Goal: Transaction & Acquisition: Purchase product/service

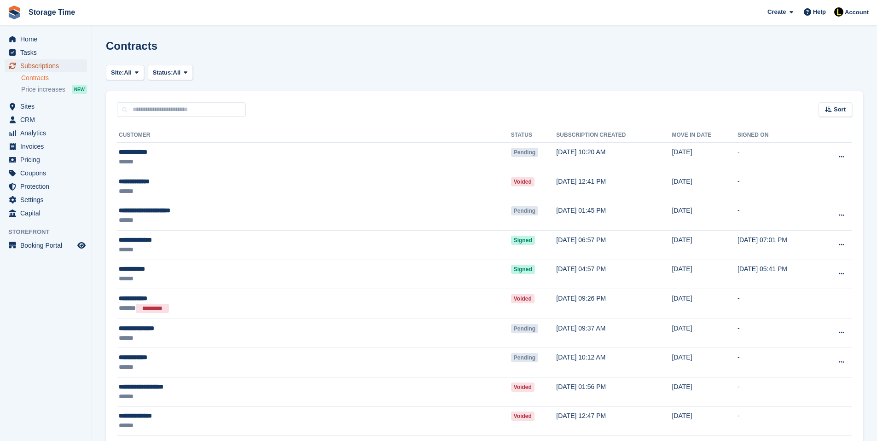
click at [35, 66] on span "Subscriptions" at bounding box center [47, 65] width 55 height 13
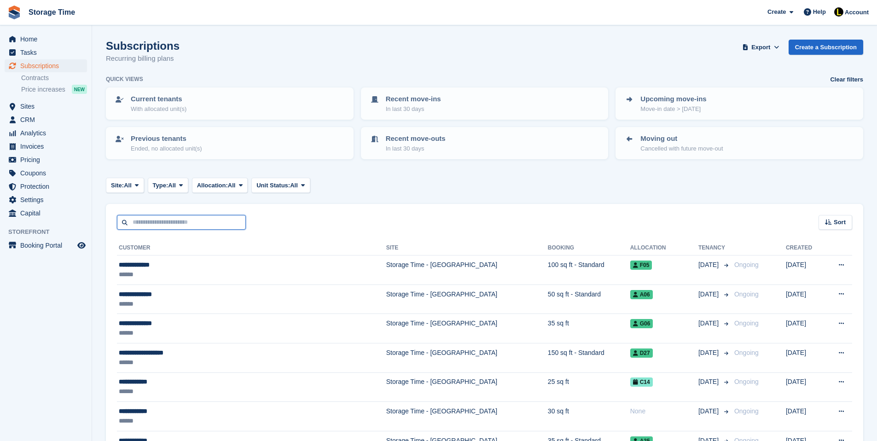
click at [167, 220] on input "text" at bounding box center [181, 222] width 129 height 15
type input "******"
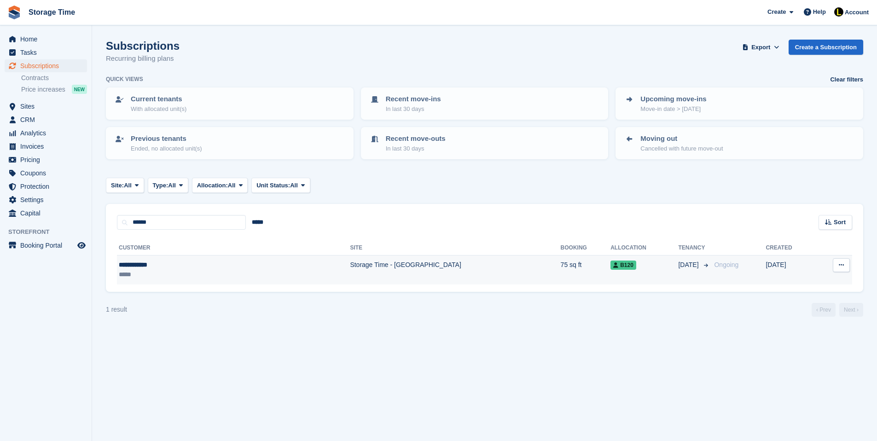
click at [214, 267] on div "**********" at bounding box center [179, 265] width 121 height 10
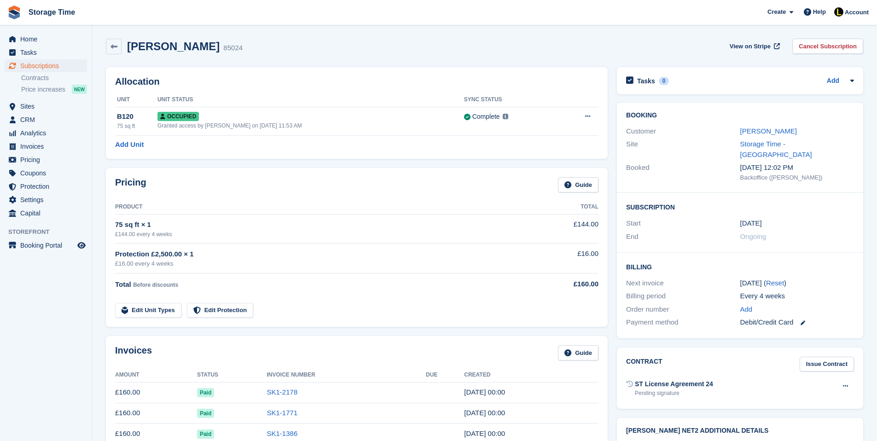
scroll to position [7, 0]
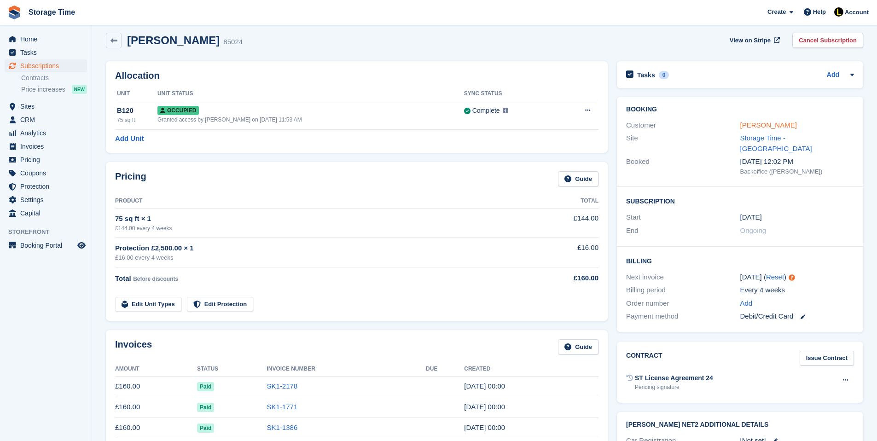
click at [749, 126] on link "Justin James" at bounding box center [768, 125] width 57 height 8
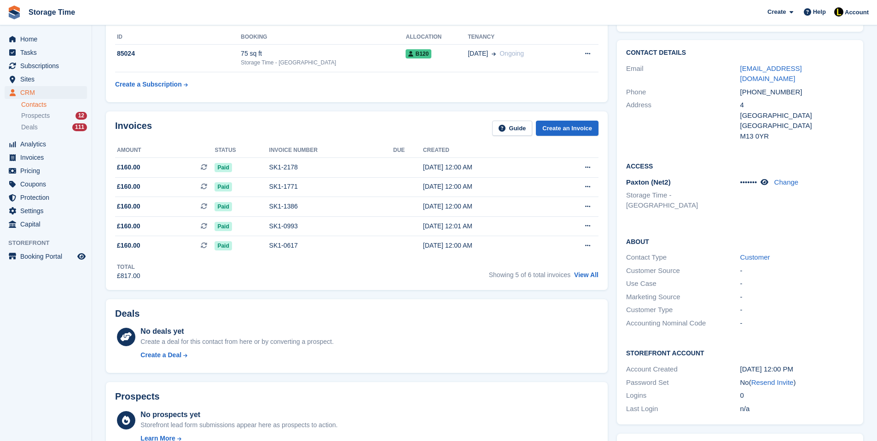
scroll to position [74, 0]
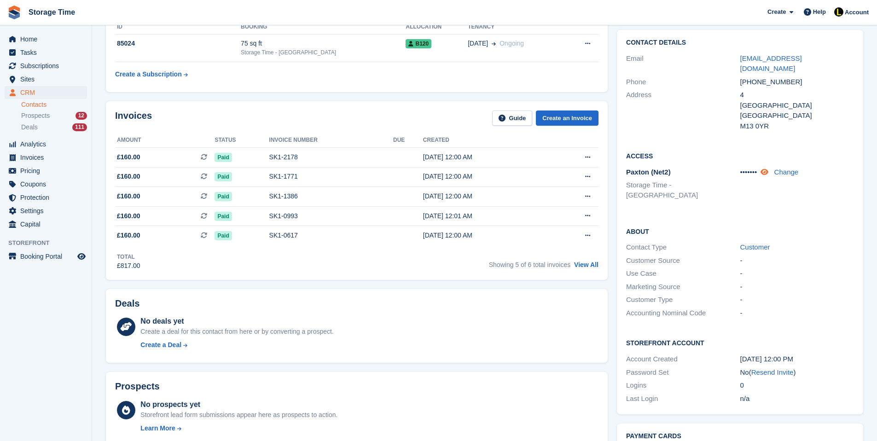
click at [768, 169] on icon at bounding box center [765, 172] width 8 height 7
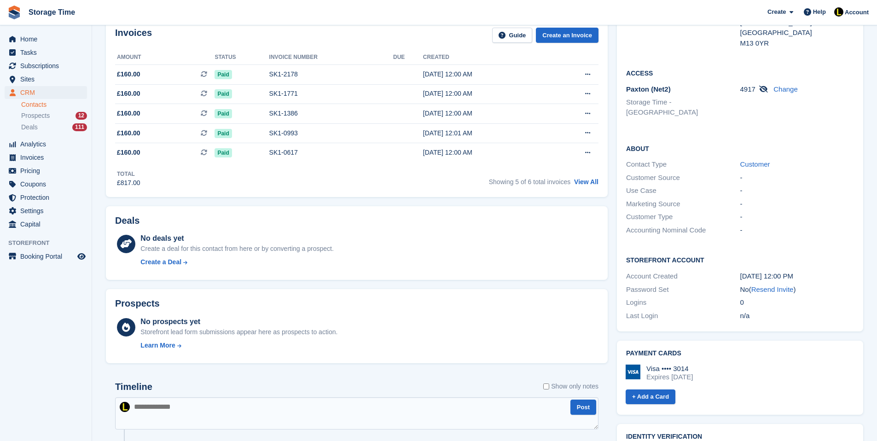
scroll to position [129, 0]
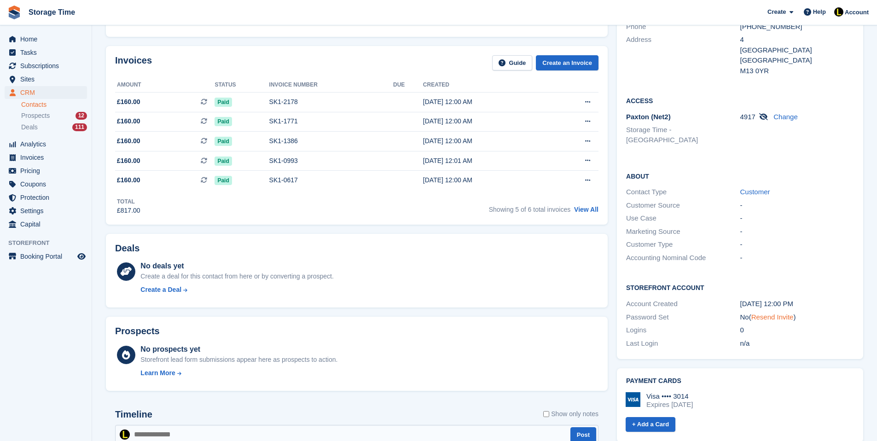
click at [776, 313] on link "Resend Invite" at bounding box center [772, 317] width 42 height 8
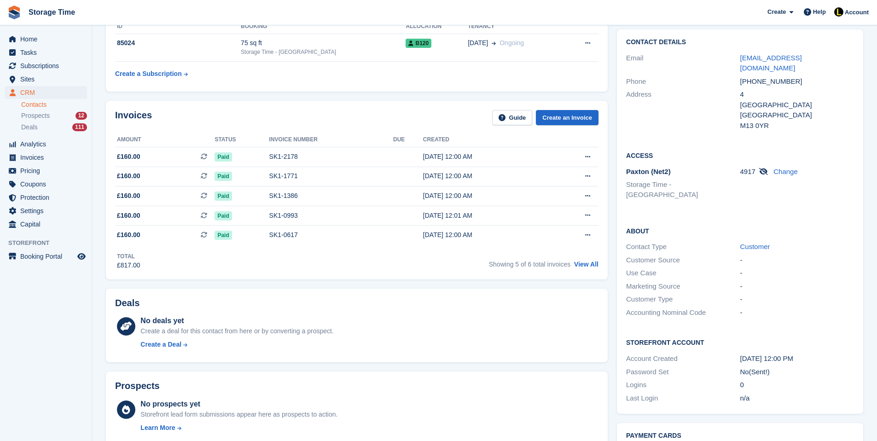
scroll to position [0, 0]
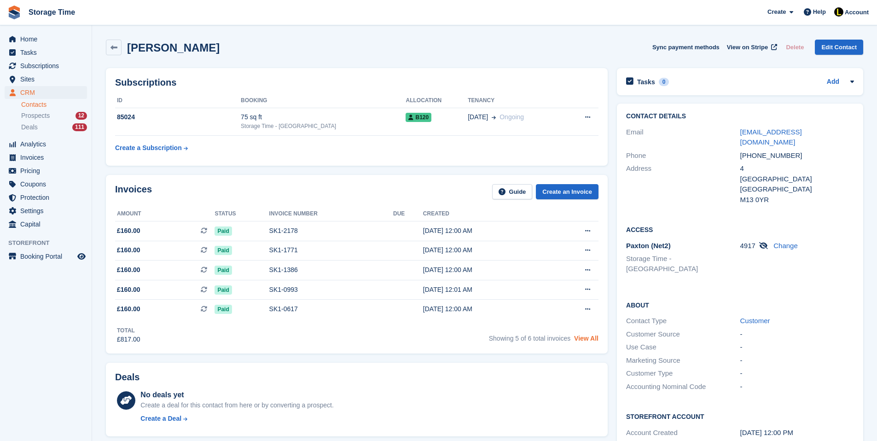
click at [595, 342] on link "View All" at bounding box center [586, 338] width 24 height 7
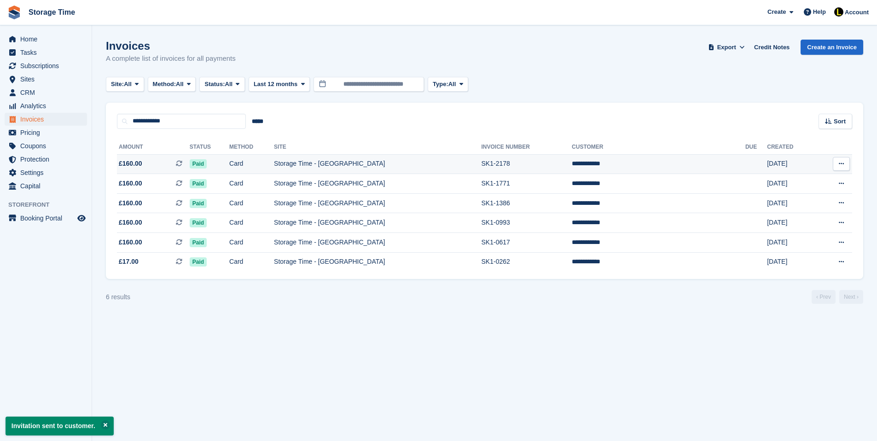
click at [229, 161] on td "Paid" at bounding box center [210, 164] width 40 height 20
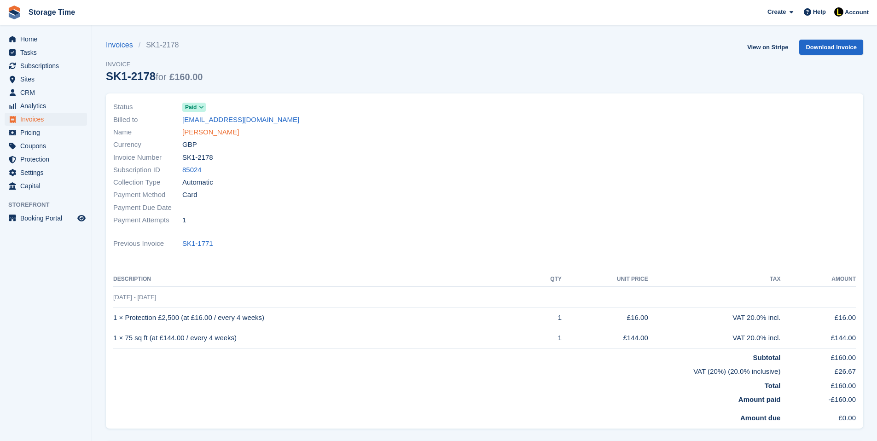
click at [202, 133] on link "[PERSON_NAME]" at bounding box center [210, 132] width 57 height 11
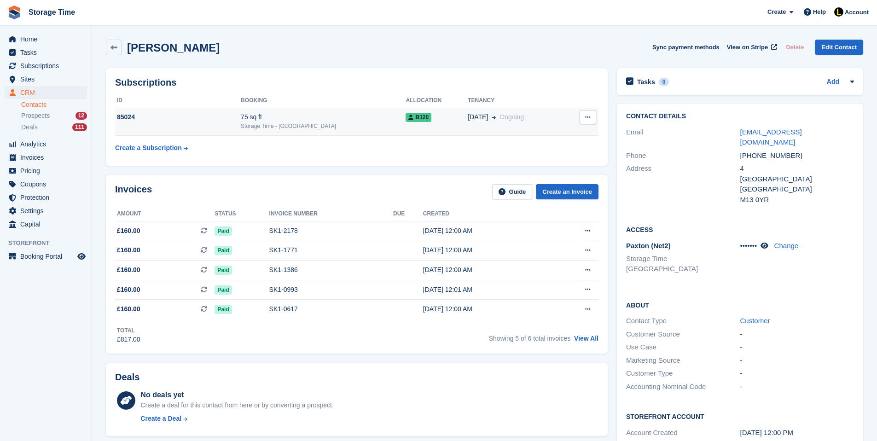
click at [268, 123] on div "Storage Time - [GEOGRAPHIC_DATA]" at bounding box center [323, 126] width 165 height 8
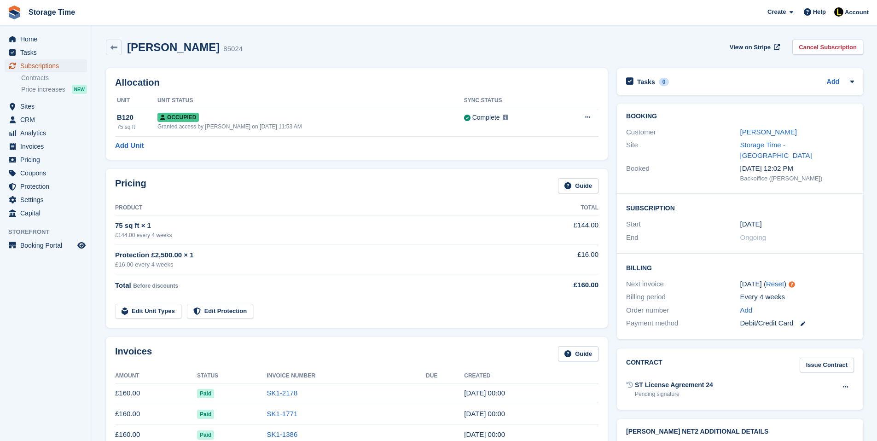
click at [59, 65] on span "Subscriptions" at bounding box center [47, 65] width 55 height 13
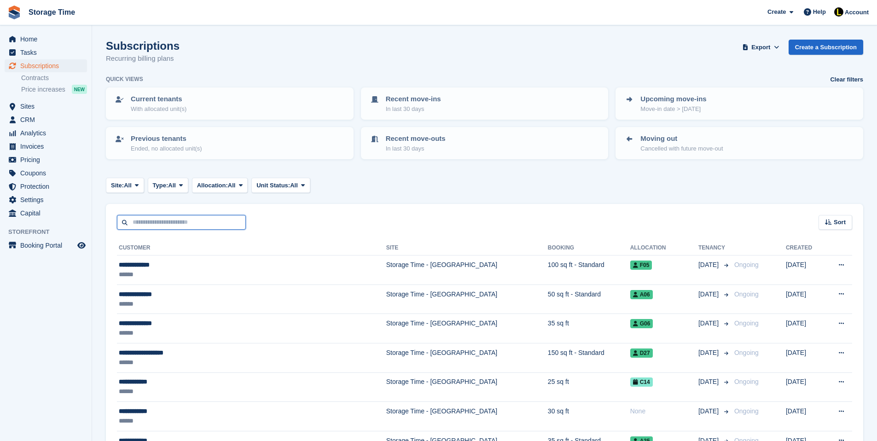
click at [207, 219] on input "text" at bounding box center [181, 222] width 129 height 15
type input "***"
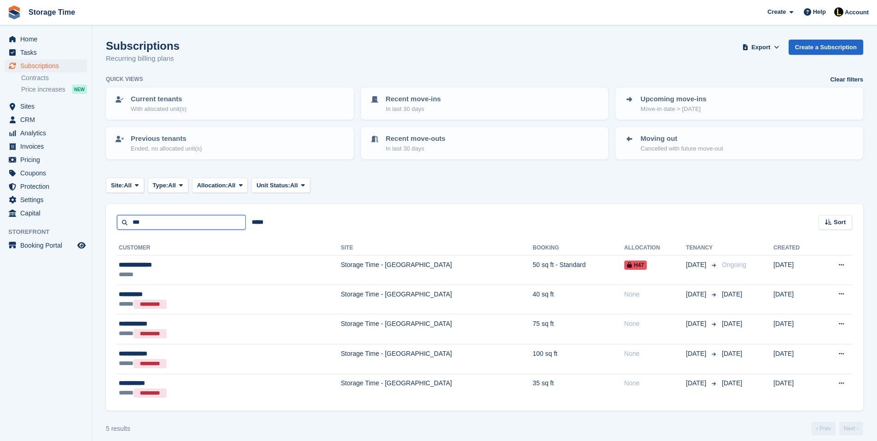
click at [150, 222] on input "***" at bounding box center [181, 222] width 129 height 15
type input "****"
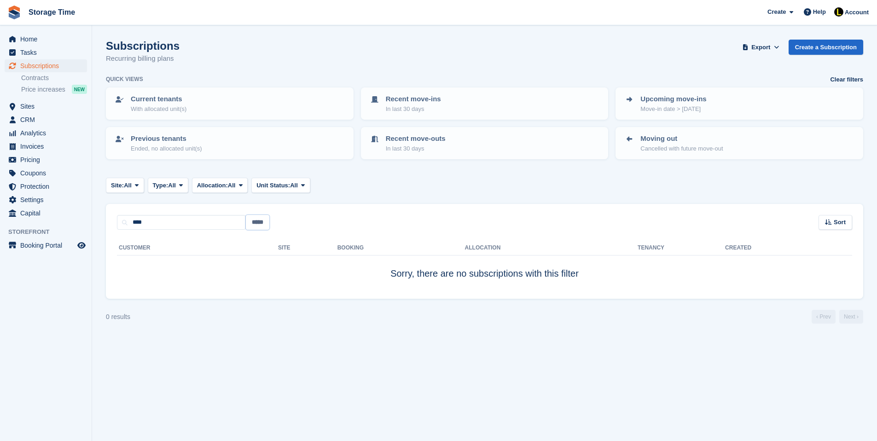
click at [255, 225] on input "*****" at bounding box center [257, 222] width 23 height 15
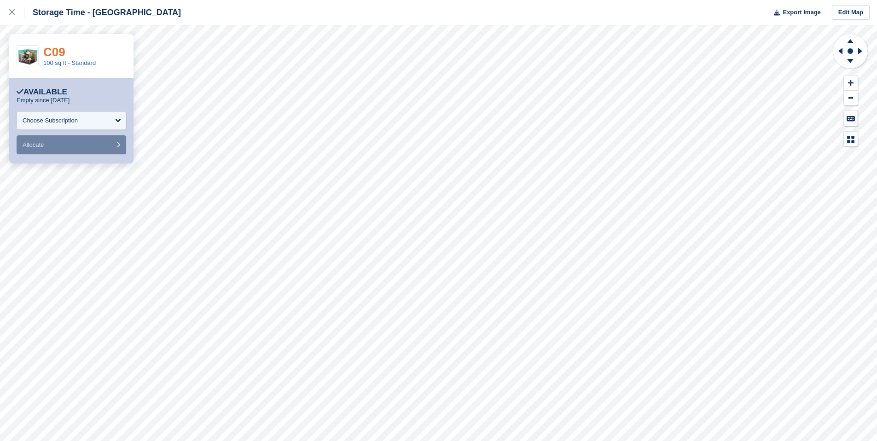
click at [52, 48] on link "C09" at bounding box center [54, 52] width 22 height 14
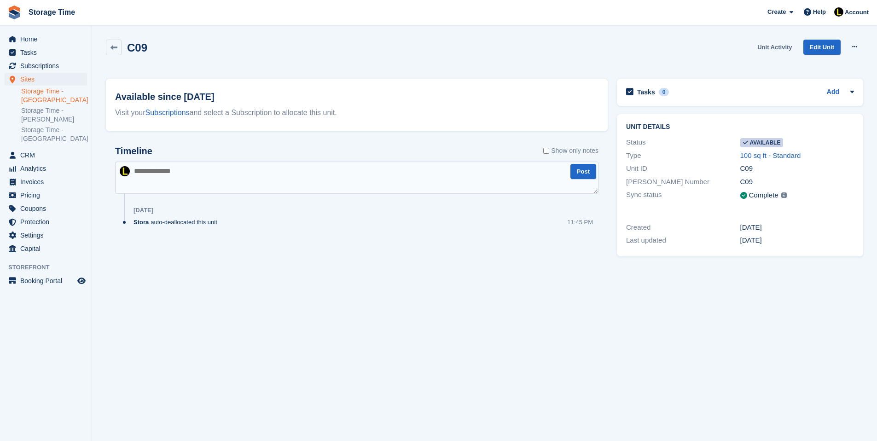
click at [776, 42] on link "Unit Activity" at bounding box center [775, 47] width 42 height 15
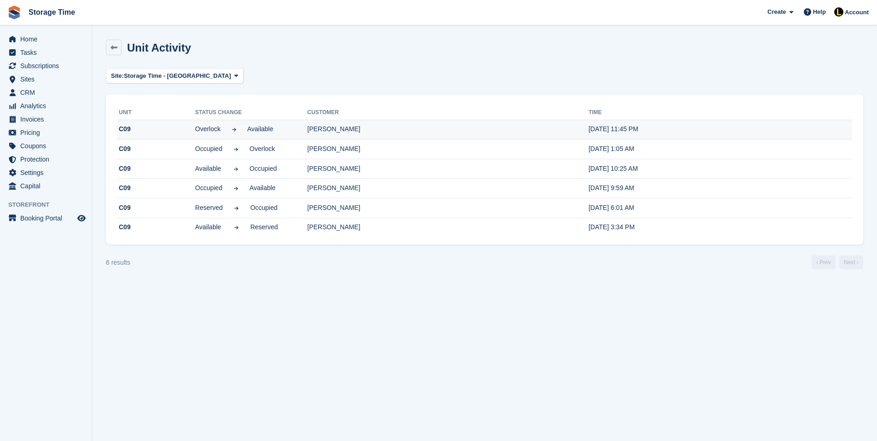
click at [516, 132] on td "[PERSON_NAME]" at bounding box center [448, 130] width 281 height 20
click at [49, 58] on span "Tasks" at bounding box center [47, 52] width 55 height 13
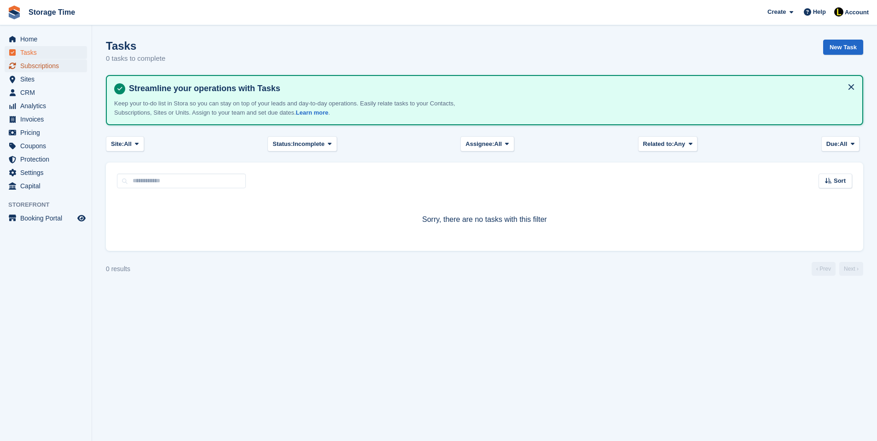
click at [49, 64] on span "Subscriptions" at bounding box center [47, 65] width 55 height 13
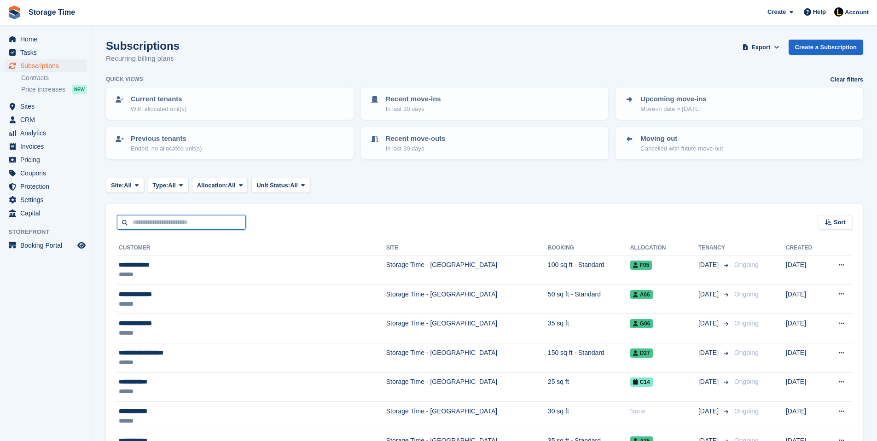
click at [195, 221] on input "text" at bounding box center [181, 222] width 129 height 15
type input "*****"
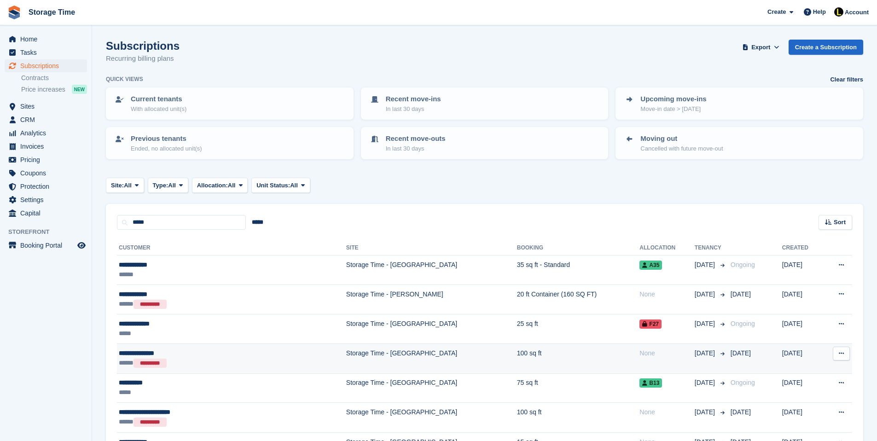
click at [161, 349] on div "**********" at bounding box center [192, 354] width 147 height 10
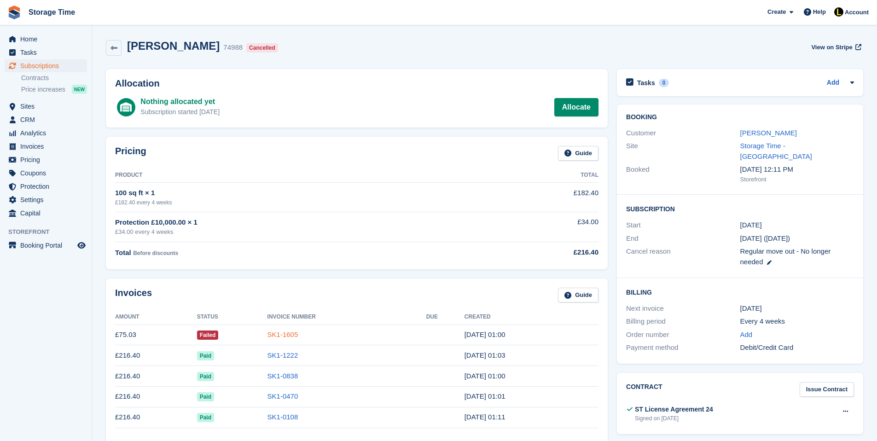
click at [275, 333] on link "SK1-1605" at bounding box center [283, 335] width 31 height 8
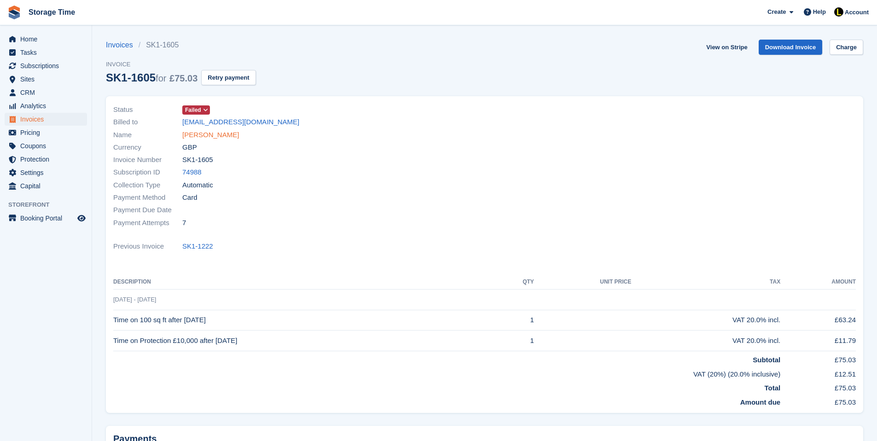
click at [218, 134] on link "[PERSON_NAME]" at bounding box center [210, 135] width 57 height 11
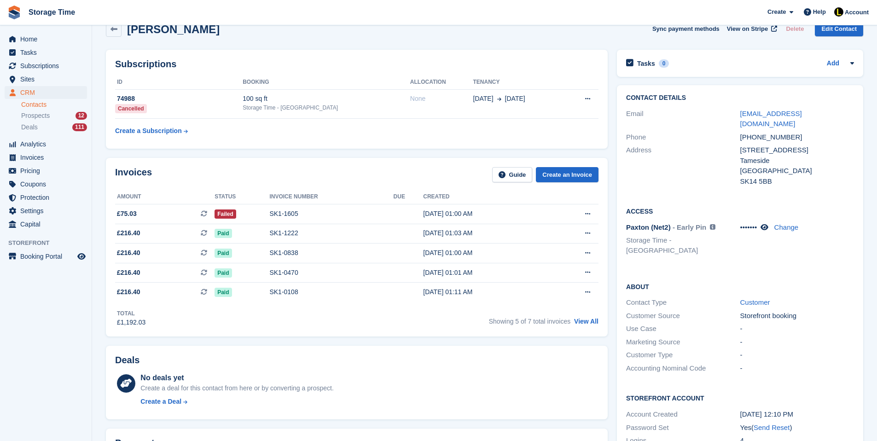
scroll to position [37, 0]
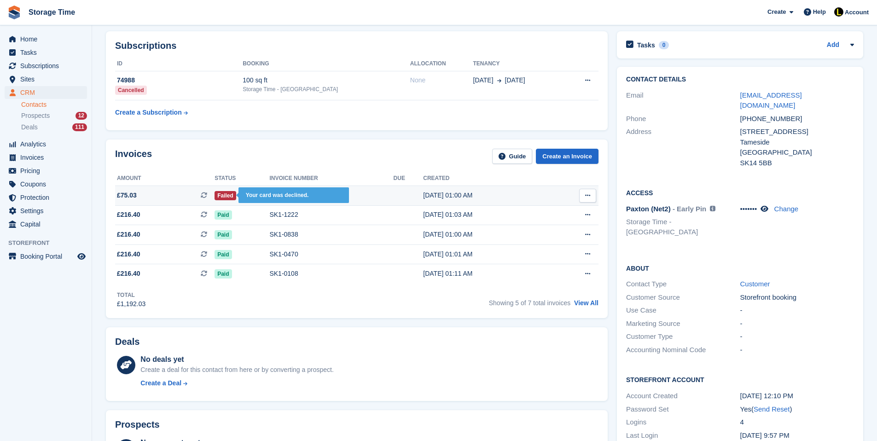
click at [229, 197] on span "Failed" at bounding box center [226, 195] width 22 height 9
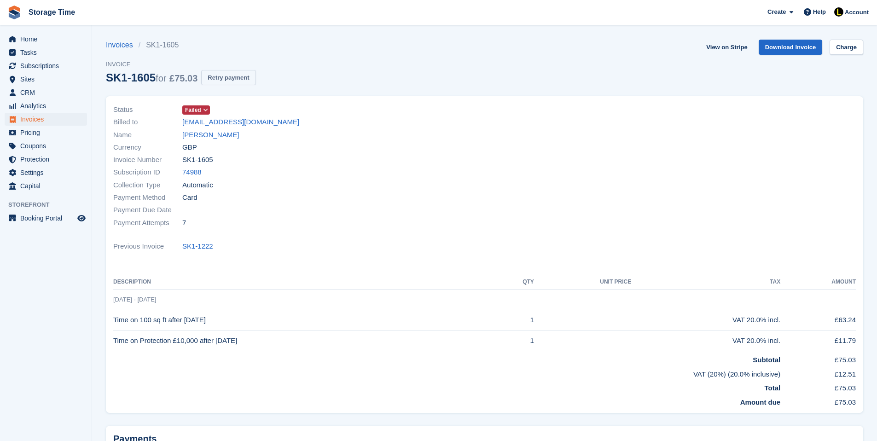
click at [241, 80] on button "Retry payment" at bounding box center [228, 77] width 54 height 15
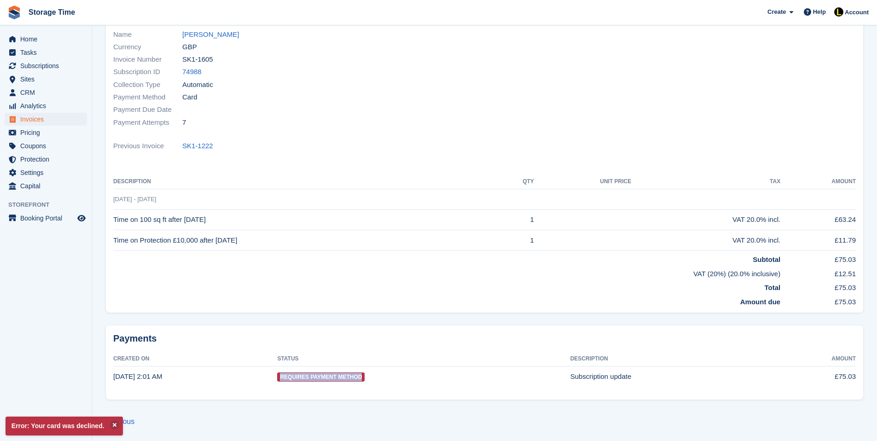
drag, startPoint x: 318, startPoint y: 373, endPoint x: 463, endPoint y: 376, distance: 144.6
click at [463, 376] on td "Requires Payment Method" at bounding box center [423, 377] width 293 height 20
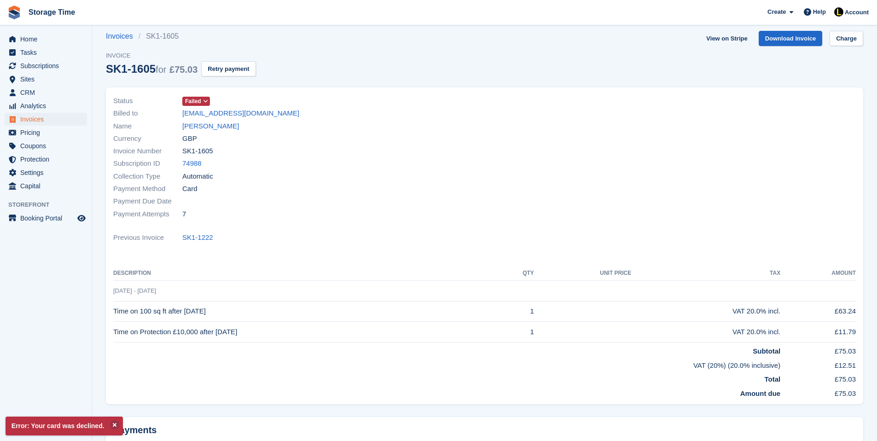
scroll to position [0, 0]
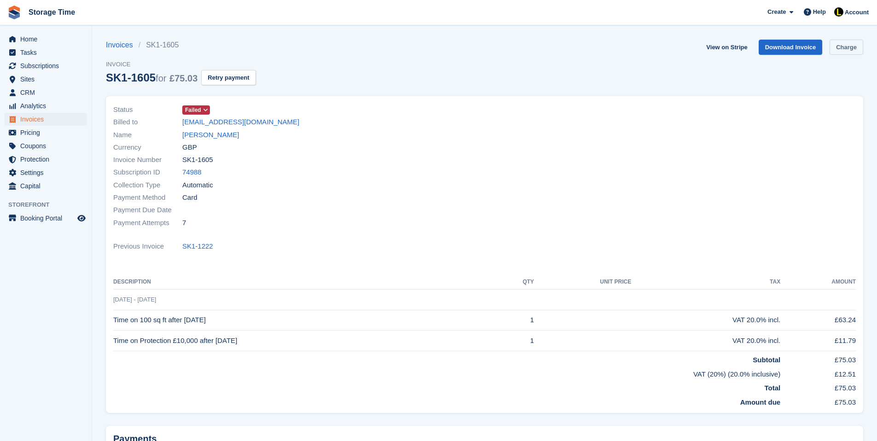
click at [849, 46] on link "Charge" at bounding box center [847, 47] width 34 height 15
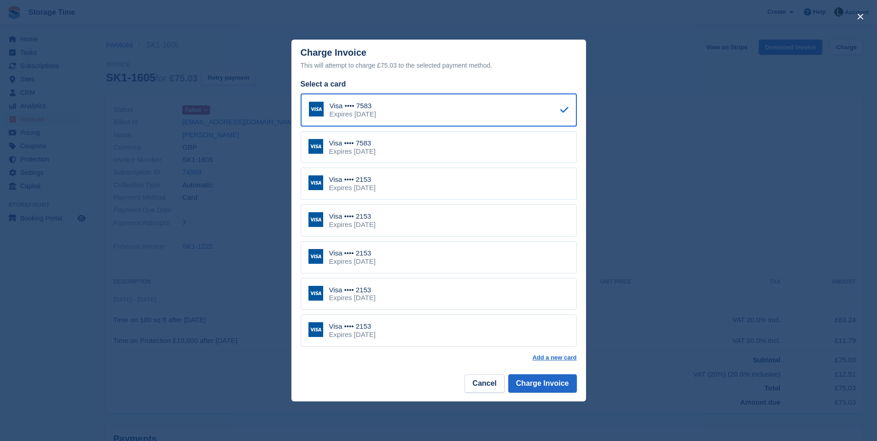
click at [419, 185] on div "Visa •••• 2153 Expires [DATE]" at bounding box center [439, 184] width 276 height 32
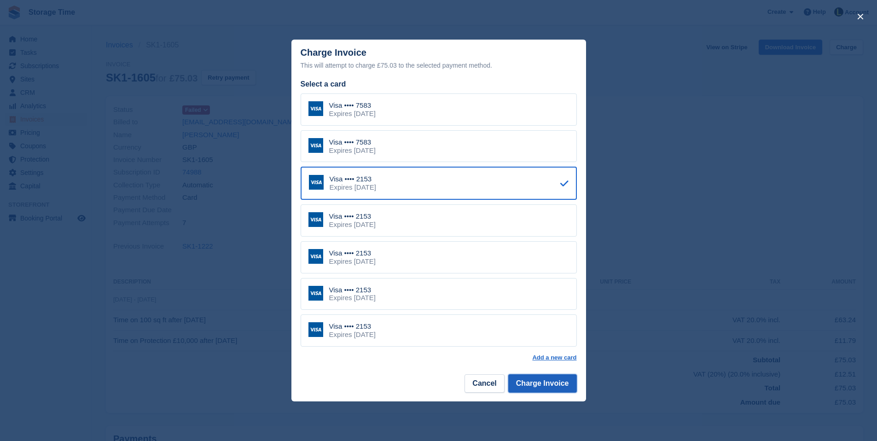
click at [532, 384] on button "Charge Invoice" at bounding box center [542, 383] width 69 height 18
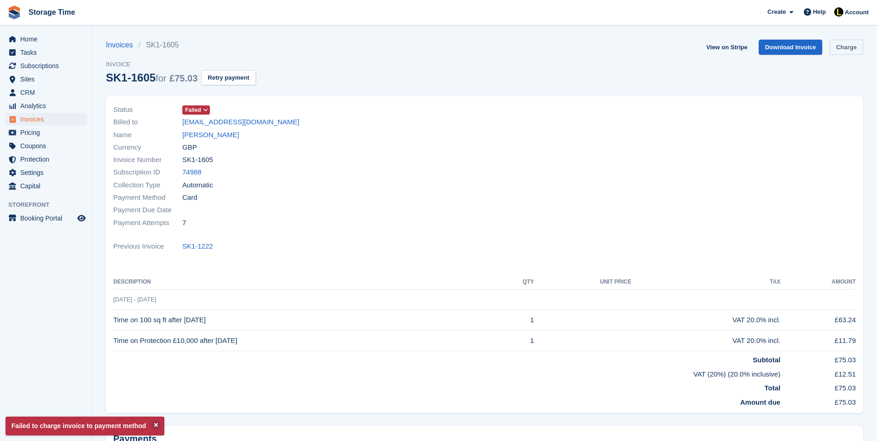
click at [846, 43] on link "Charge" at bounding box center [847, 47] width 34 height 15
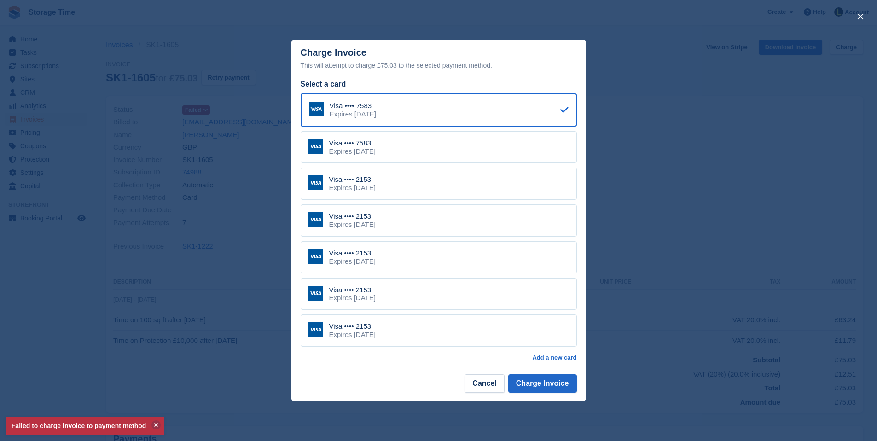
click at [425, 154] on div "Visa •••• 7583 Expires [DATE]" at bounding box center [439, 147] width 276 height 32
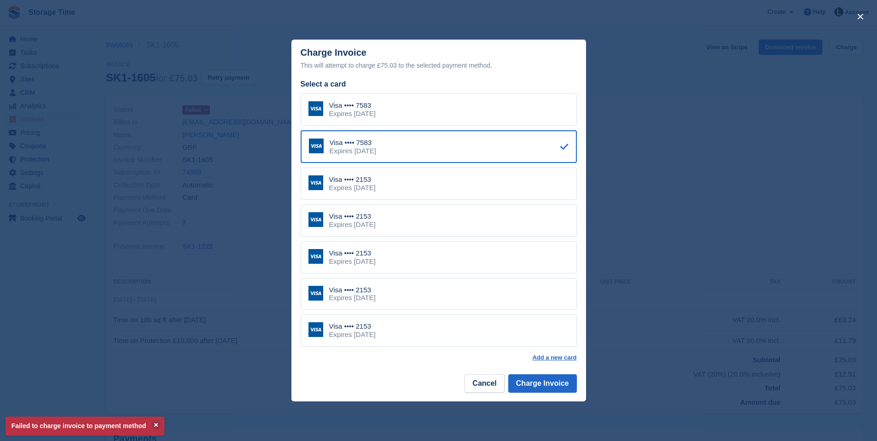
click at [376, 333] on div "Expires [DATE]" at bounding box center [352, 335] width 47 height 8
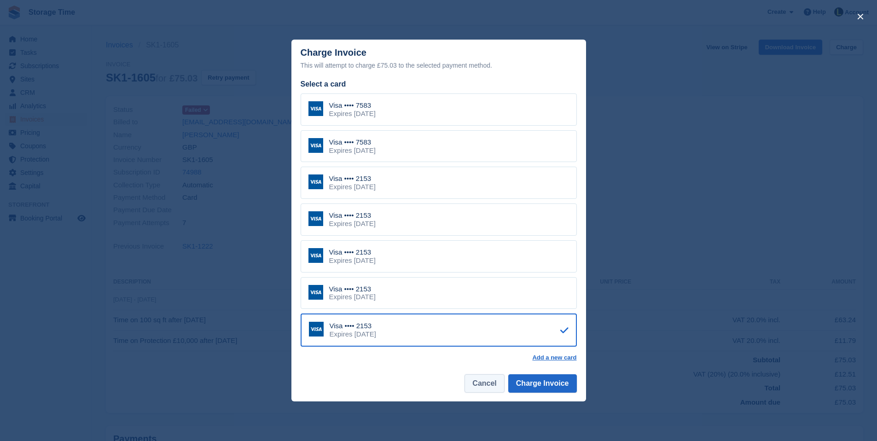
click at [495, 380] on button "Cancel" at bounding box center [485, 383] width 40 height 18
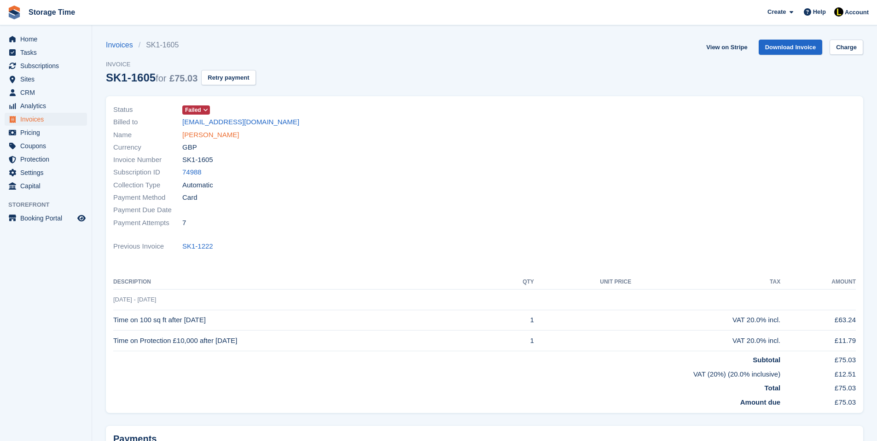
click at [210, 134] on link "[PERSON_NAME]" at bounding box center [210, 135] width 57 height 11
